Goal: Task Accomplishment & Management: Complete application form

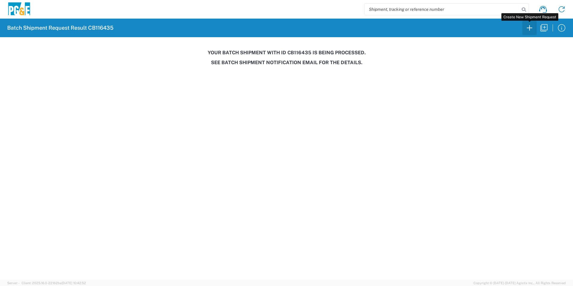
click at [530, 30] on icon "button" at bounding box center [530, 28] width 10 height 10
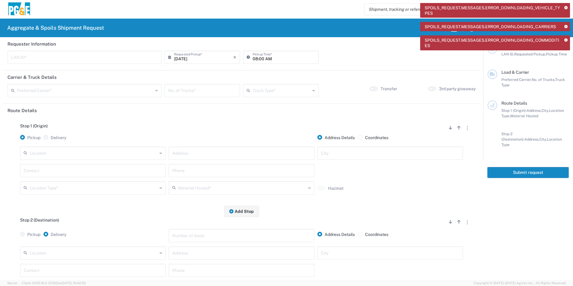
click at [59, 150] on input "text" at bounding box center [94, 153] width 128 height 10
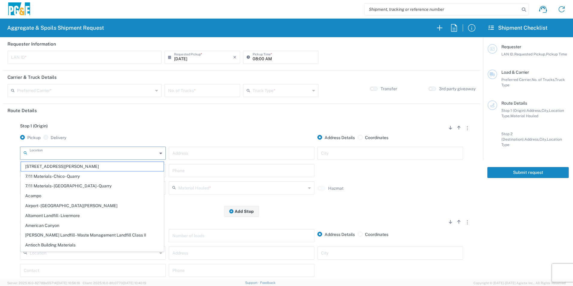
click at [75, 148] on input "text" at bounding box center [94, 153] width 128 height 10
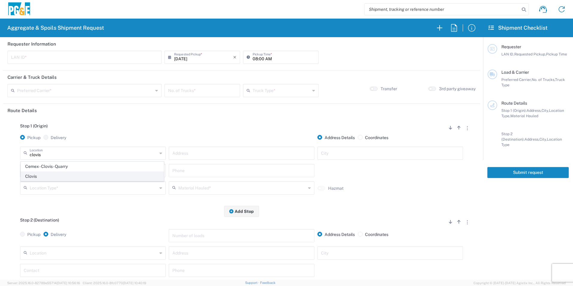
click at [50, 177] on span "Clovis" at bounding box center [92, 176] width 143 height 9
type input "Clovis"
type input "308 W Alluvial Ave"
type input "Clovis"
type input "Business No Loading Dock"
